Goal: Navigation & Orientation: Find specific page/section

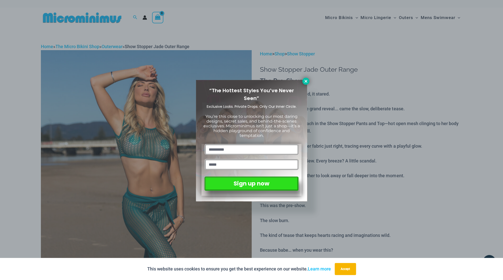
click at [306, 82] on icon at bounding box center [306, 81] width 5 height 5
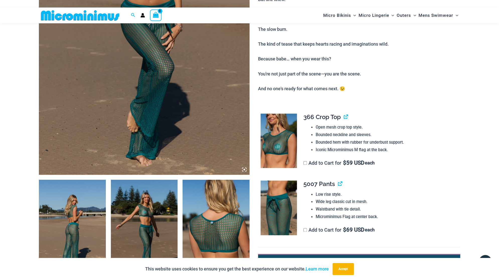
scroll to position [205, 0]
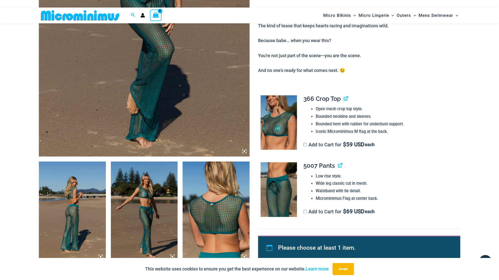
click at [134, 196] on img at bounding box center [144, 212] width 67 height 100
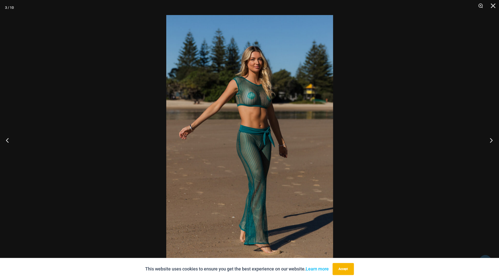
click at [491, 139] on button "Next" at bounding box center [489, 140] width 19 height 25
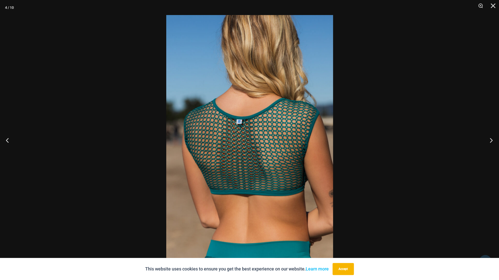
click at [491, 139] on button "Next" at bounding box center [489, 140] width 19 height 25
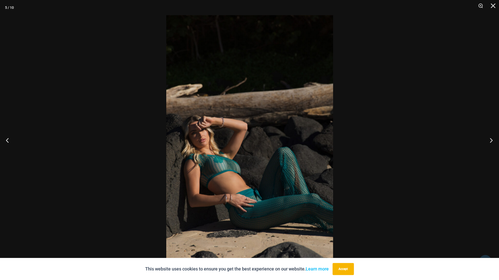
click at [491, 139] on button "Next" at bounding box center [489, 140] width 19 height 25
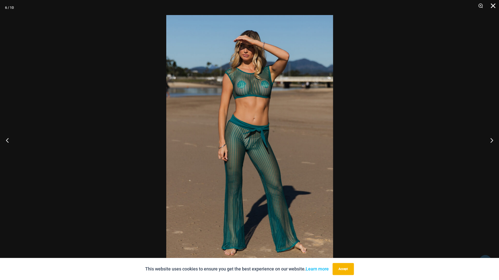
click at [491, 5] on button "Close" at bounding box center [491, 7] width 13 height 15
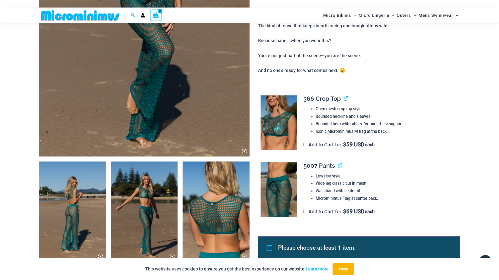
scroll to position [0, 0]
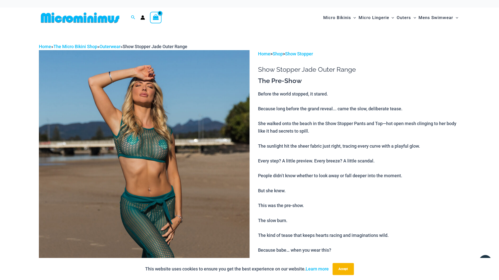
click at [102, 19] on img at bounding box center [80, 17] width 83 height 11
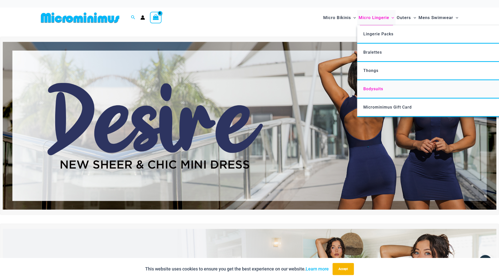
click at [372, 90] on span "Bodysuits" at bounding box center [373, 89] width 20 height 5
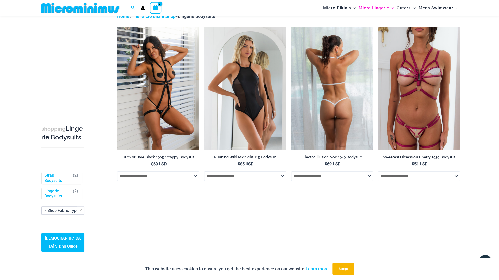
scroll to position [12, 0]
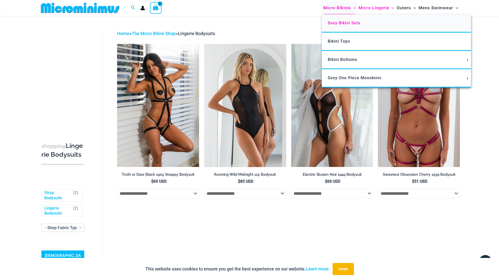
click at [345, 20] on link "Sexy Bikini Sets" at bounding box center [396, 23] width 149 height 18
click at [343, 23] on span "Sexy Bikini Sets" at bounding box center [344, 23] width 33 height 5
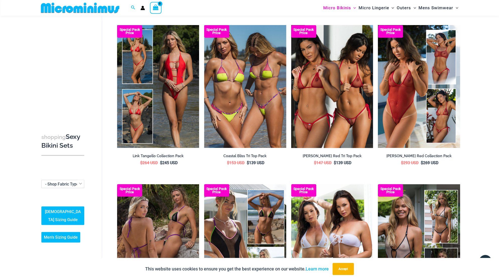
scroll to position [453, 0]
